Goal: Information Seeking & Learning: Find specific fact

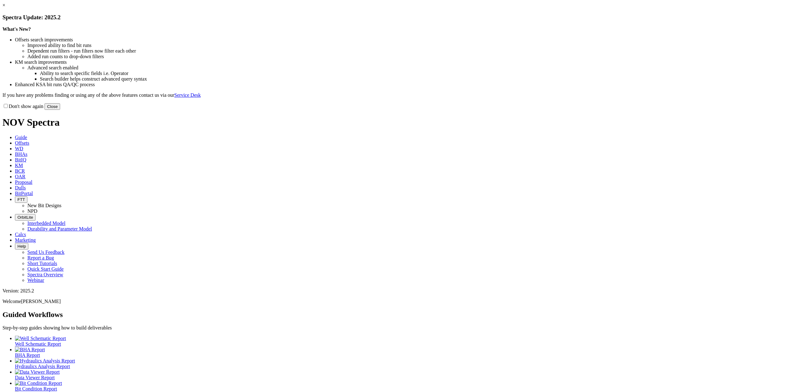
click at [60, 110] on button "Close" at bounding box center [52, 106] width 16 height 7
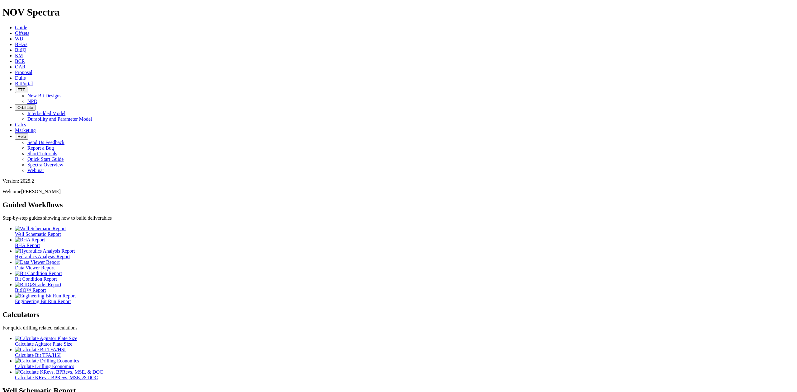
click at [23, 53] on link "KM" at bounding box center [19, 55] width 8 height 5
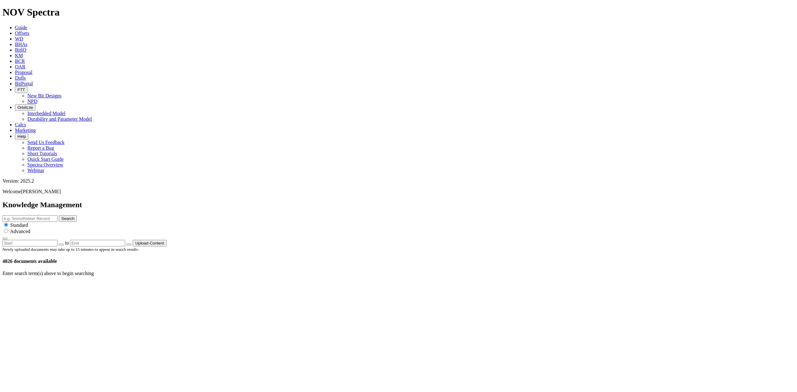
click at [58, 215] on input "text" at bounding box center [29, 218] width 55 height 7
type input "BIT IQ"
click at [77, 215] on button "Search" at bounding box center [68, 218] width 18 height 7
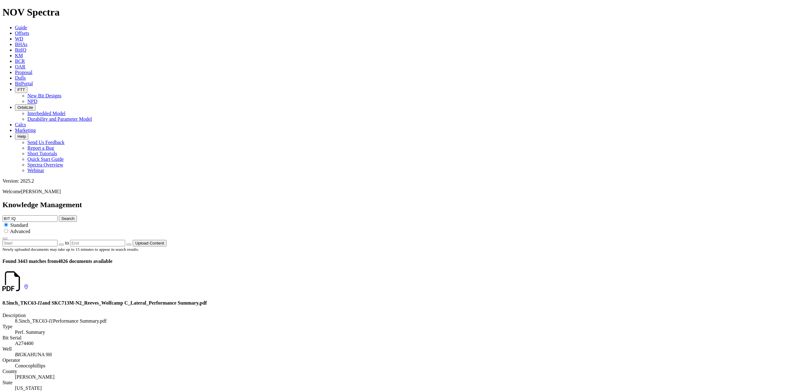
click at [30, 229] on span "Advanced" at bounding box center [20, 231] width 20 height 5
click at [5, 239] on icon "button" at bounding box center [5, 239] width 0 height 0
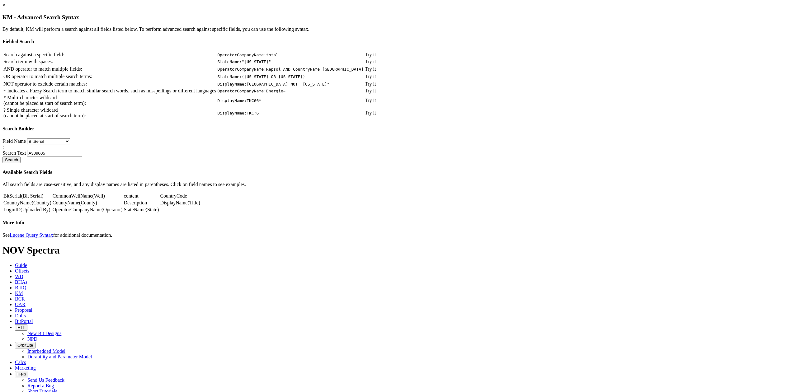
click at [376, 103] on link "Try it" at bounding box center [370, 100] width 11 height 5
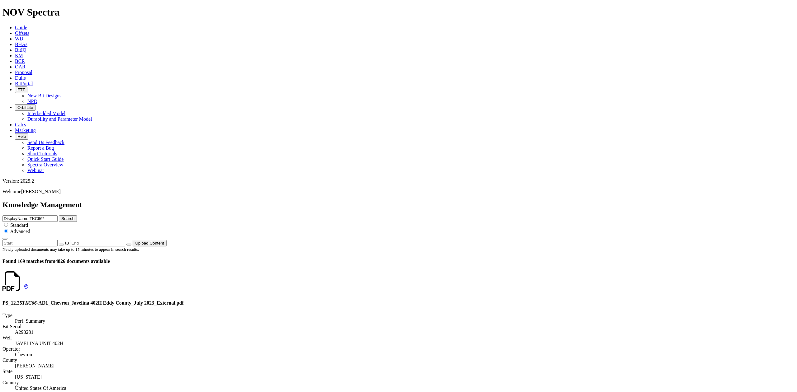
click at [58, 215] on input "DisplayName:TKC66*" at bounding box center [29, 218] width 55 height 7
click at [562, 363] on dd "[PERSON_NAME]" at bounding box center [404, 366] width 779 height 6
type input "DisplayName:Bit IQ"
click at [77, 215] on button "Search" at bounding box center [68, 218] width 18 height 7
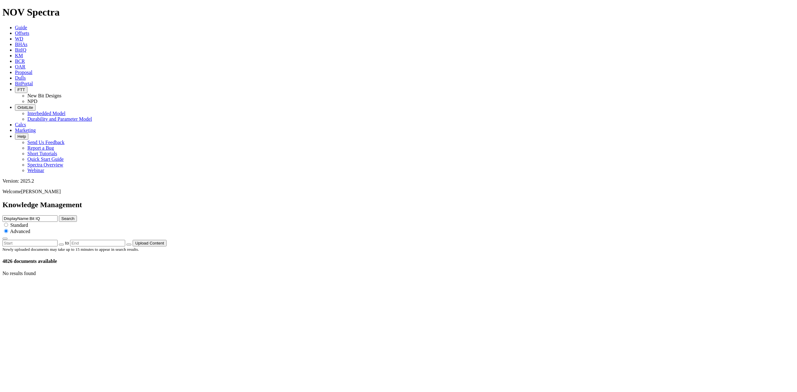
click at [58, 215] on input "DisplayName:Bit IQ" at bounding box center [29, 218] width 55 height 7
type input "DisplayName:Bit"
click at [77, 215] on button "Search" at bounding box center [68, 218] width 18 height 7
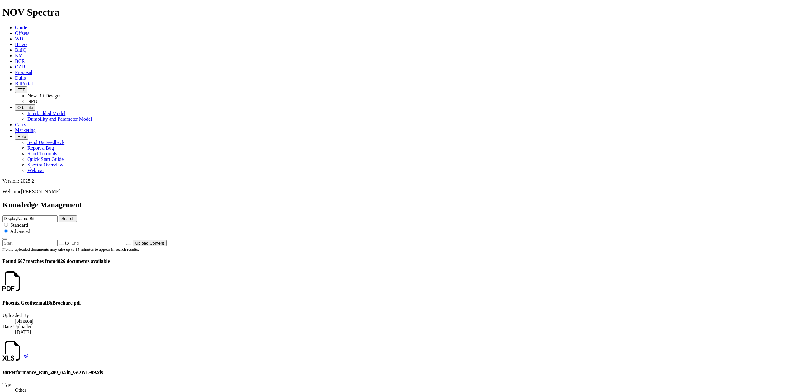
click at [58, 215] on input "DisplayName:Bit" at bounding box center [29, 218] width 55 height 7
type input "DisplayName:IQ"
click at [77, 215] on button "Search" at bounding box center [68, 218] width 18 height 7
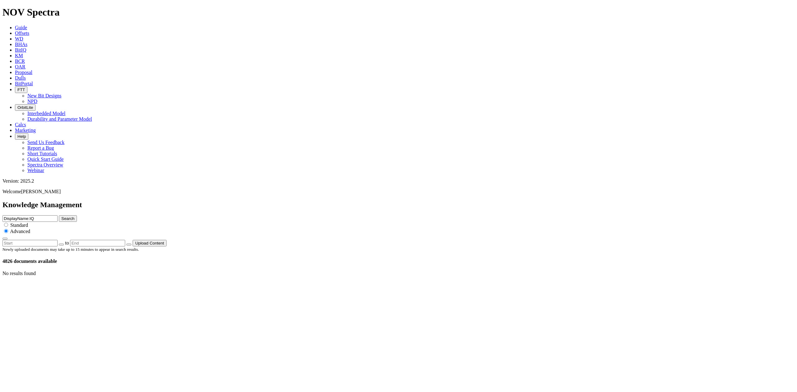
click at [58, 215] on input "DisplayName:IQ" at bounding box center [29, 218] width 55 height 7
type input "DisplayName"
click at [5, 239] on icon "button" at bounding box center [5, 239] width 0 height 0
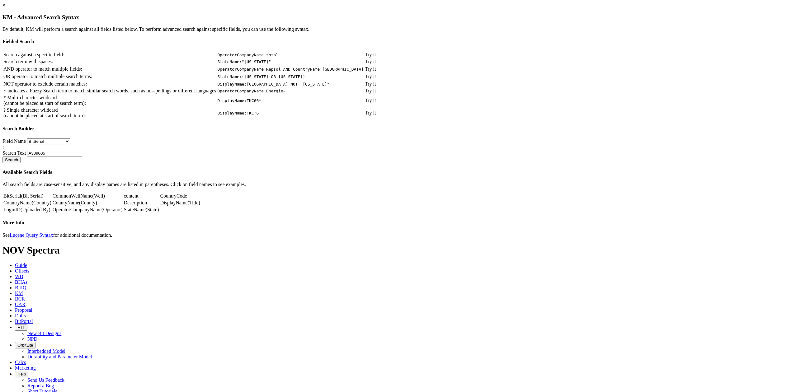
click at [376, 115] on link "Try it" at bounding box center [370, 112] width 11 height 5
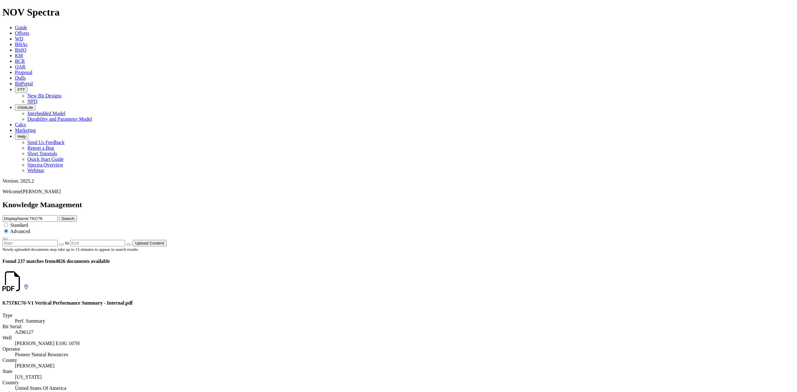
click at [58, 215] on input "DisplayName:TKC?6" at bounding box center [29, 218] width 55 height 7
click at [58, 215] on input "DisplayName:B" at bounding box center [29, 218] width 55 height 7
type input "DisplayName:Bit IQ"
click at [77, 215] on button "Search" at bounding box center [68, 218] width 18 height 7
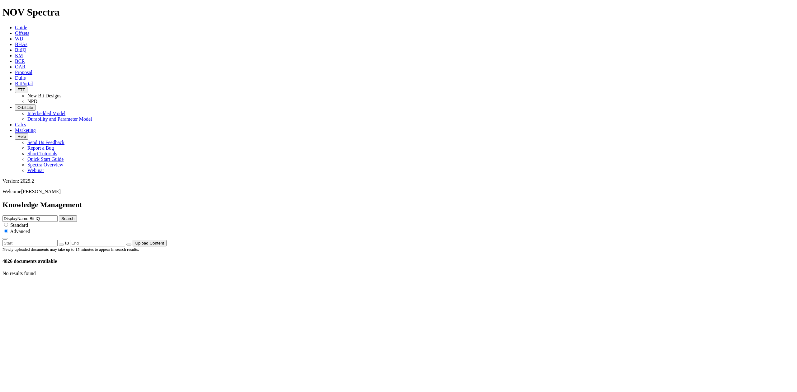
click at [26, 47] on span "BitIQ" at bounding box center [20, 49] width 11 height 5
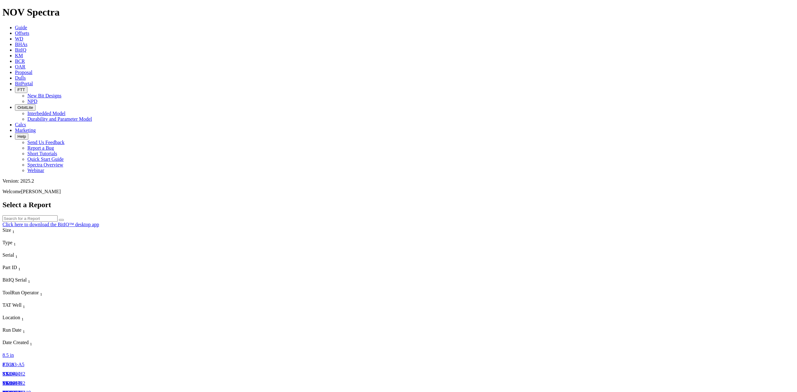
click at [23, 53] on span "KM" at bounding box center [19, 55] width 8 height 5
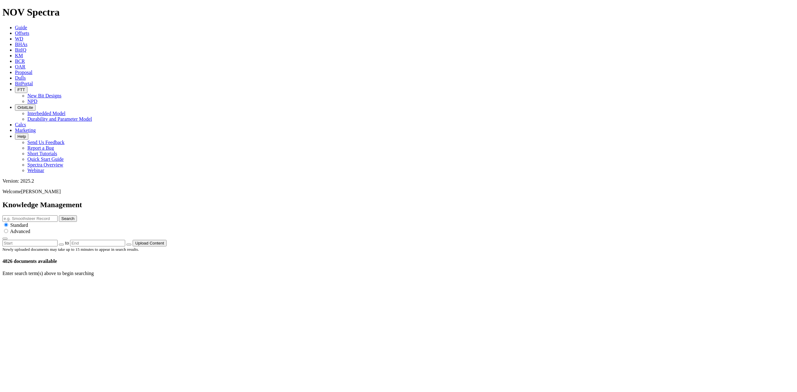
click at [58, 215] on input "text" at bounding box center [29, 218] width 55 height 7
type input "BitIQ"
click at [77, 215] on button "Search" at bounding box center [68, 218] width 18 height 7
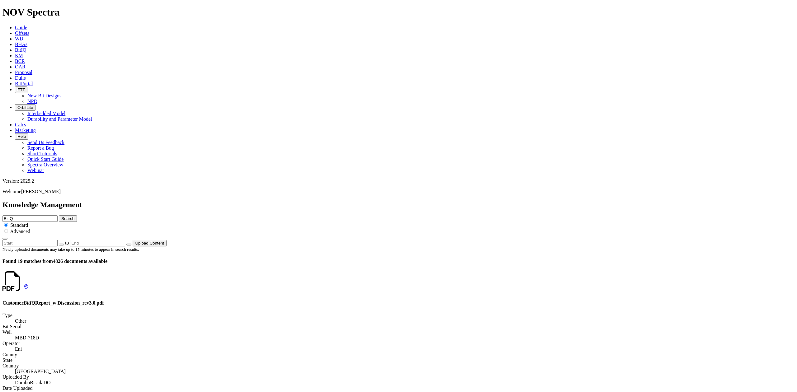
scroll to position [373, 0]
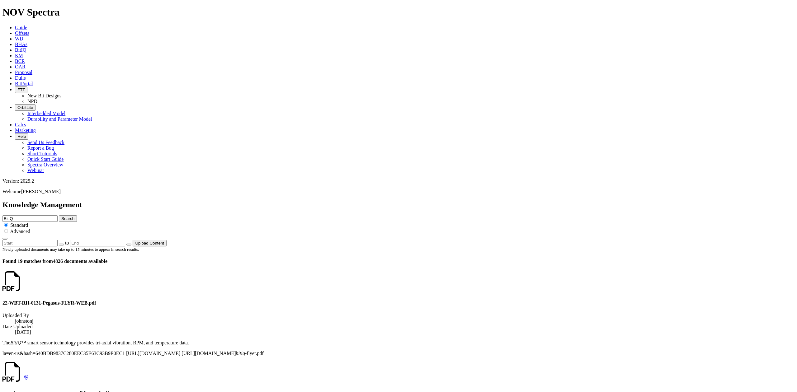
scroll to position [733, 0]
